Goal: Navigation & Orientation: Find specific page/section

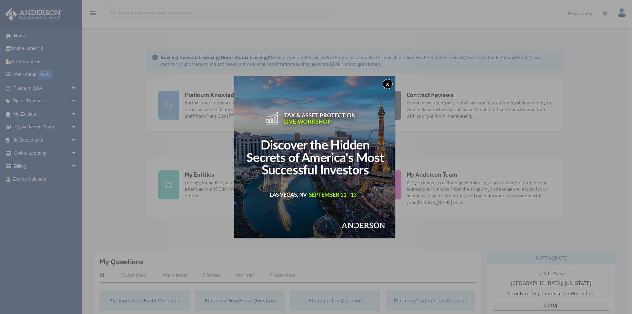
click at [388, 82] on button "x" at bounding box center [388, 84] width 10 height 10
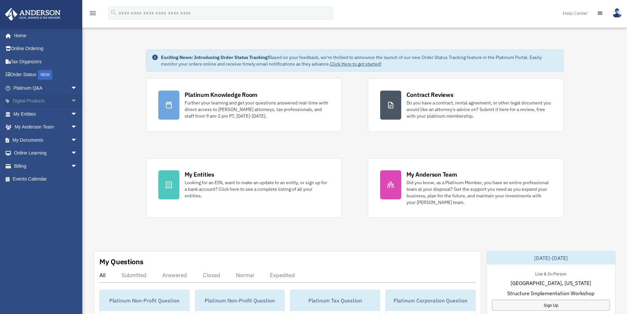
click at [33, 99] on link "Digital Products arrow_drop_down" at bounding box center [46, 101] width 83 height 13
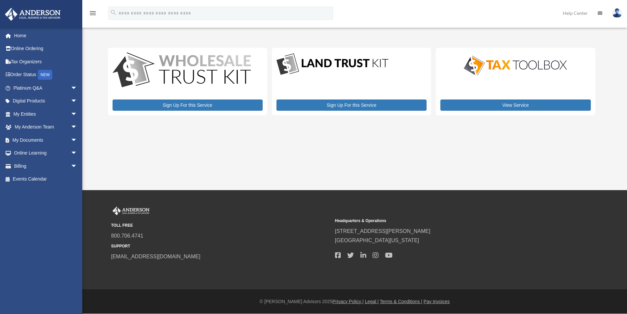
click at [32, 47] on link "Online Ordering" at bounding box center [46, 48] width 83 height 13
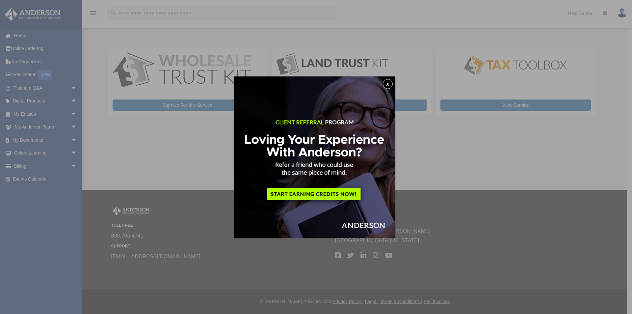
click at [389, 82] on button "x" at bounding box center [388, 84] width 10 height 10
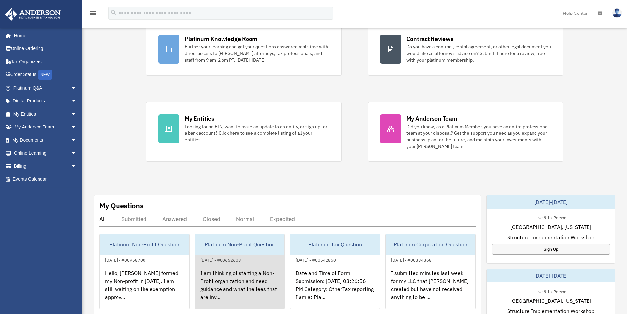
scroll to position [99, 0]
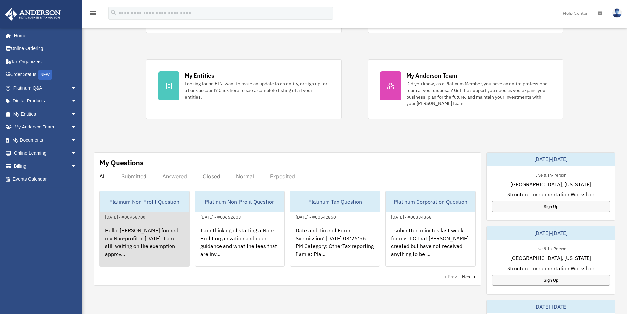
click at [157, 247] on div "Hello, [PERSON_NAME] formed my Non-profit in [DATE]. I am still waiting on the …" at bounding box center [145, 246] width 90 height 51
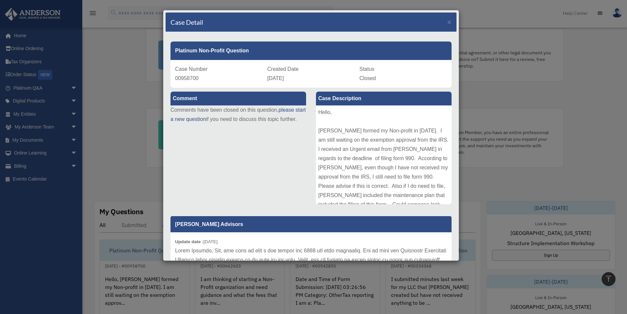
scroll to position [0, 0]
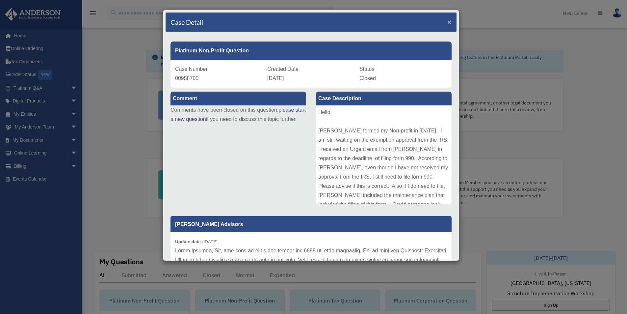
click at [448, 24] on span "×" at bounding box center [450, 22] width 4 height 8
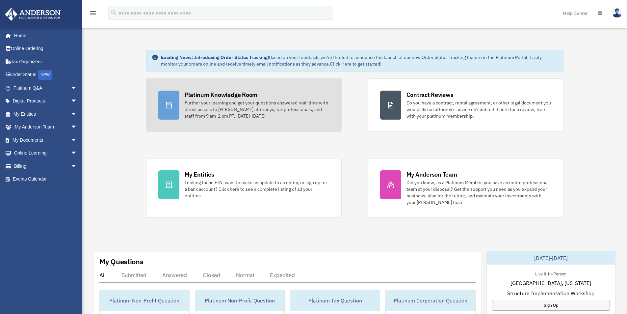
click at [222, 98] on div "Platinum Knowledge Room" at bounding box center [221, 95] width 73 height 8
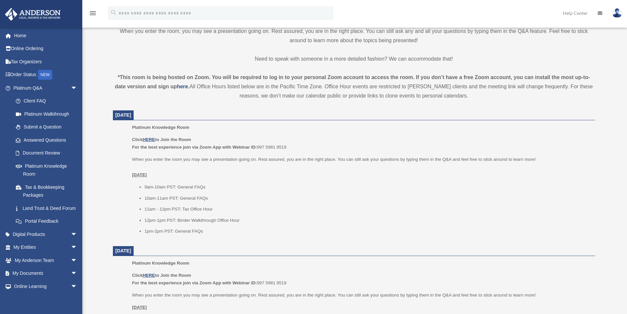
scroll to position [198, 0]
